Goal: Navigation & Orientation: Find specific page/section

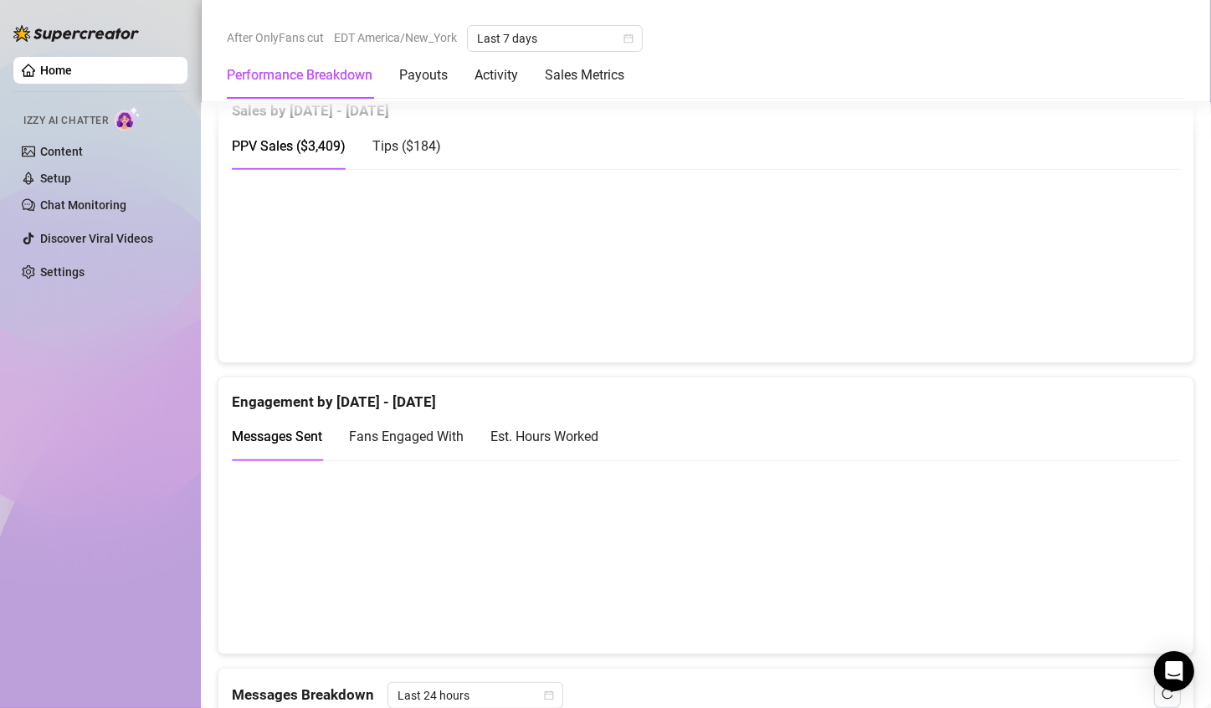
scroll to position [924, 0]
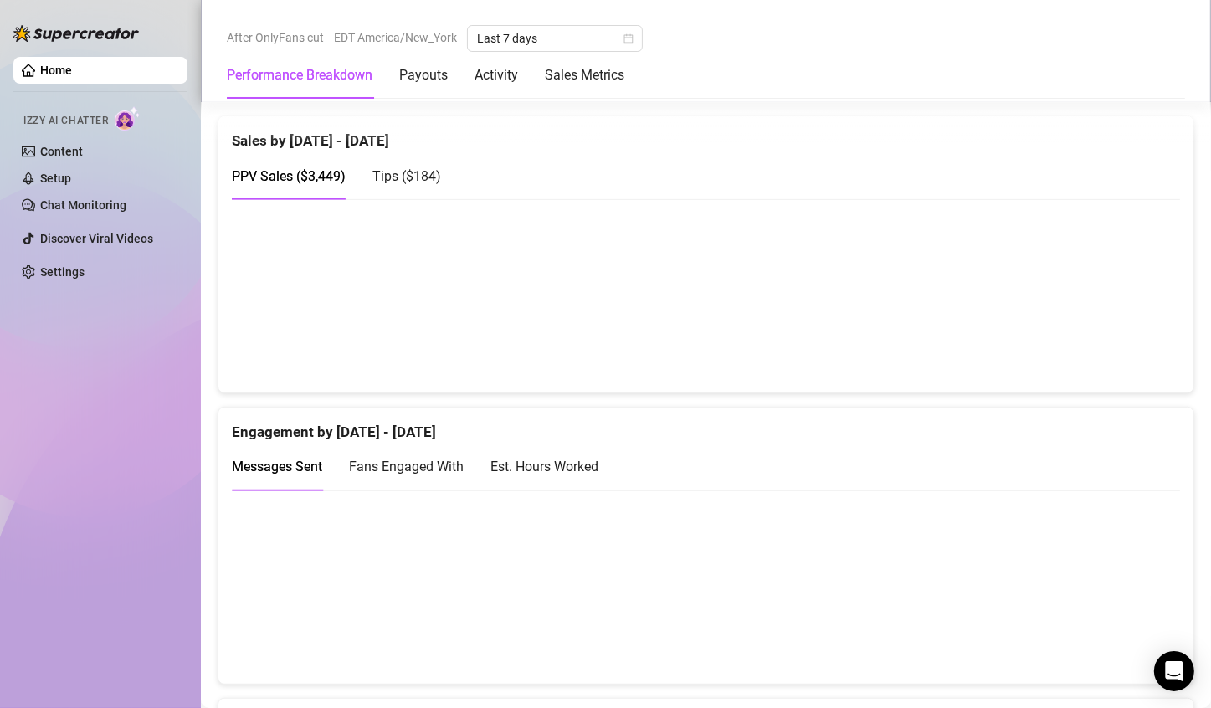
scroll to position [897, 0]
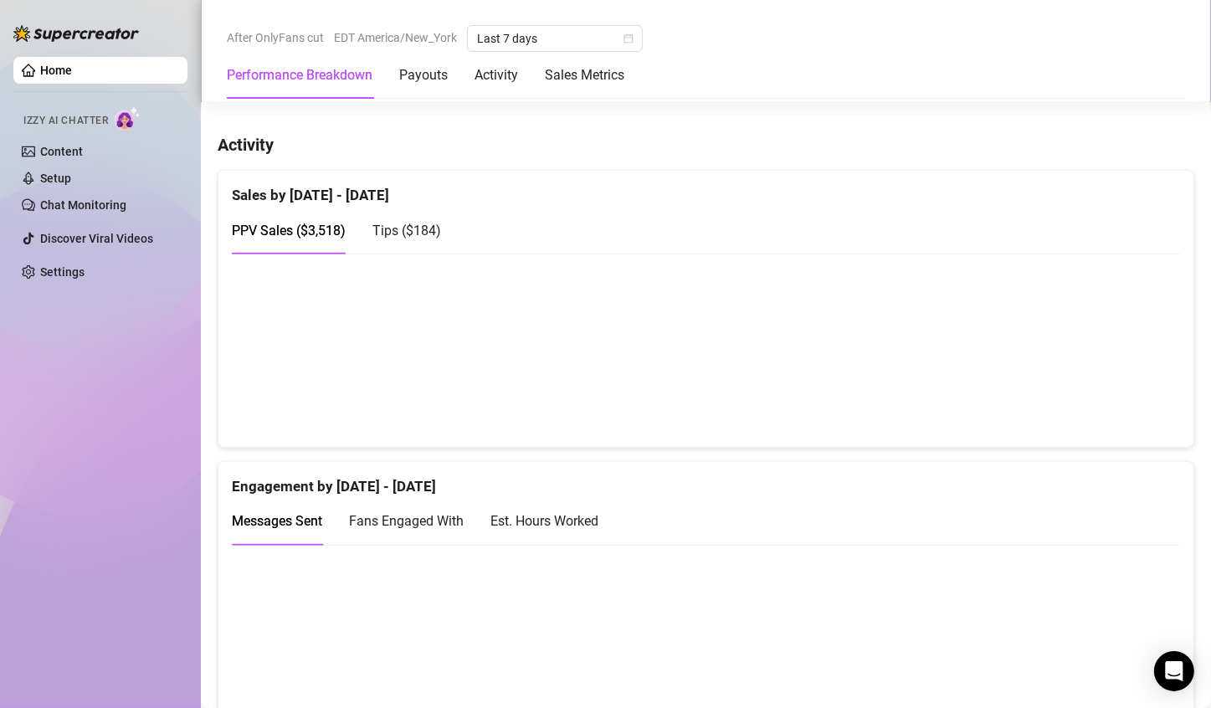
scroll to position [822, 0]
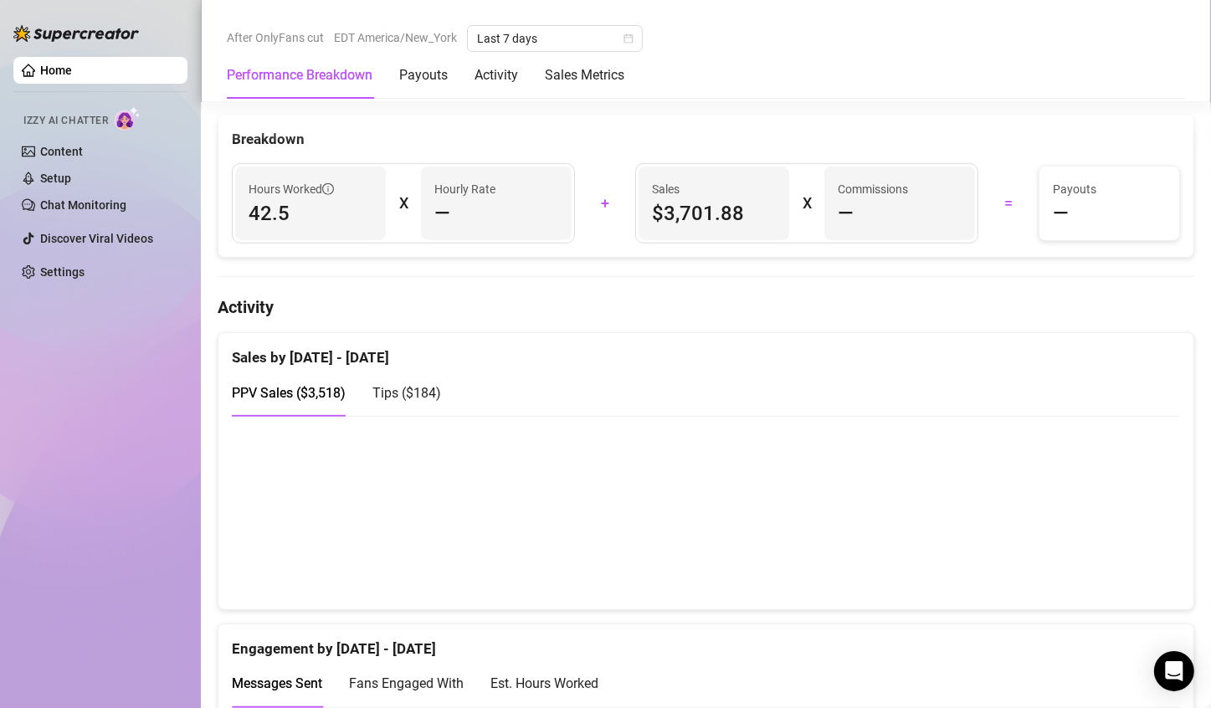
scroll to position [693, 0]
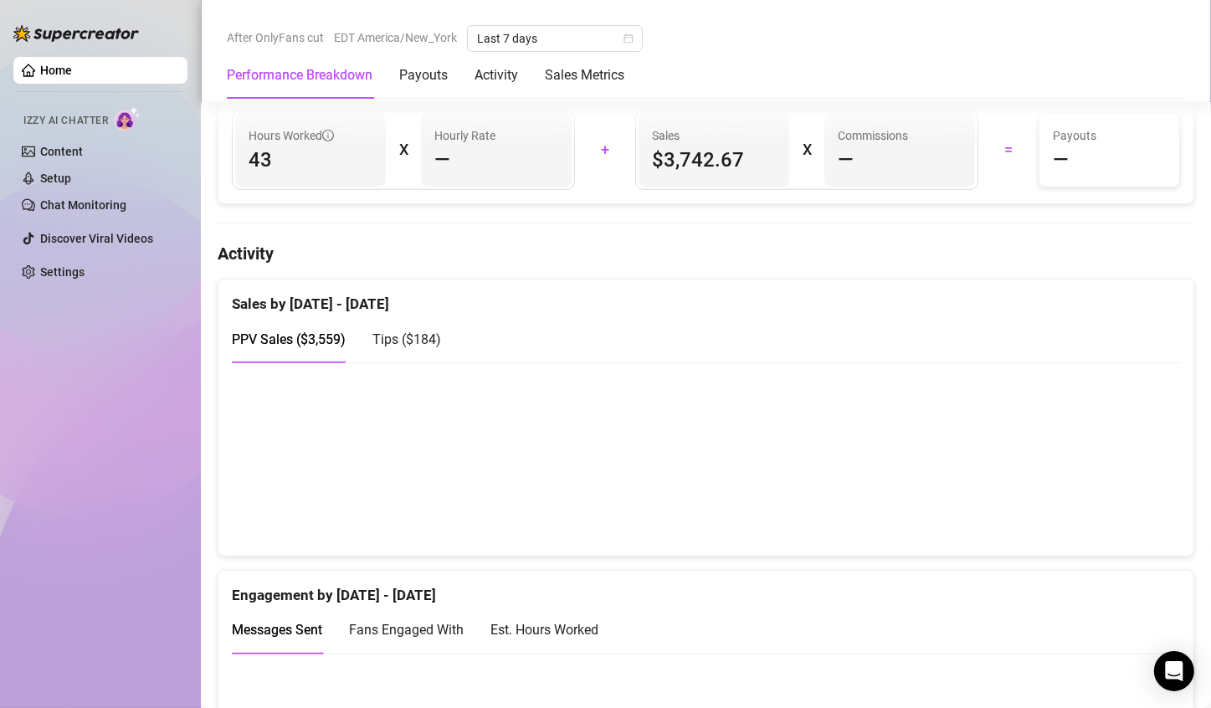
scroll to position [730, 0]
